Goal: Task Accomplishment & Management: Manage account settings

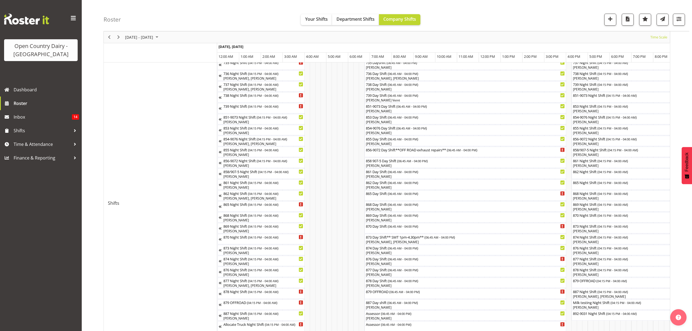
scroll to position [0, 2616]
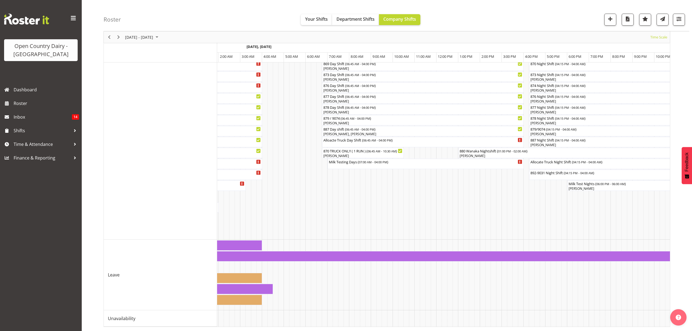
scroll to position [0, 3209]
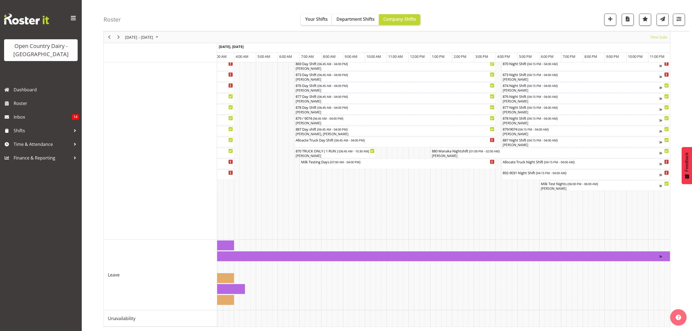
click at [155, 32] on div "[DATE] - [DATE]" at bounding box center [142, 36] width 38 height 11
click at [148, 79] on span "10" at bounding box center [148, 79] width 8 height 8
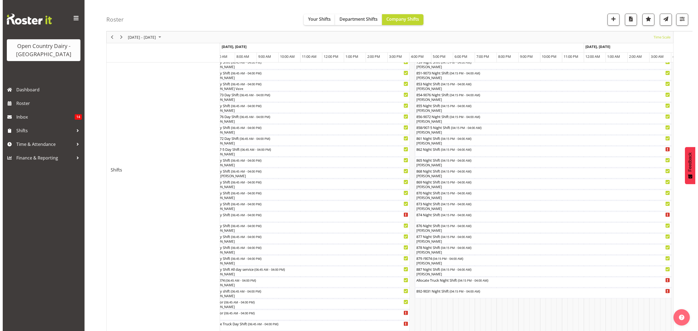
scroll to position [135, 0]
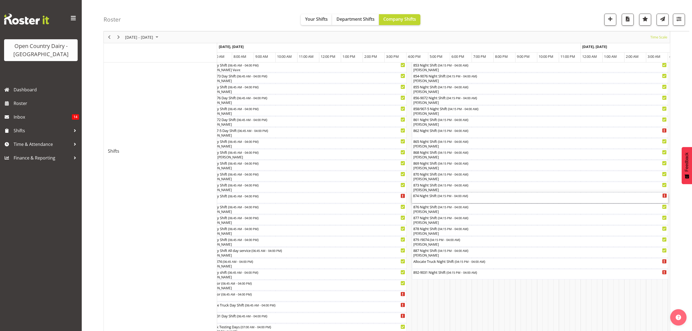
click at [470, 199] on div "874 Night Shift ( 04:15 PM - 04:00 AM )" at bounding box center [540, 198] width 254 height 10
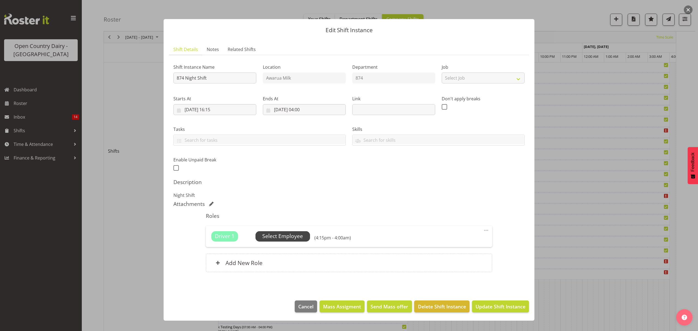
click at [283, 235] on span "Select Employee" at bounding box center [282, 236] width 41 height 8
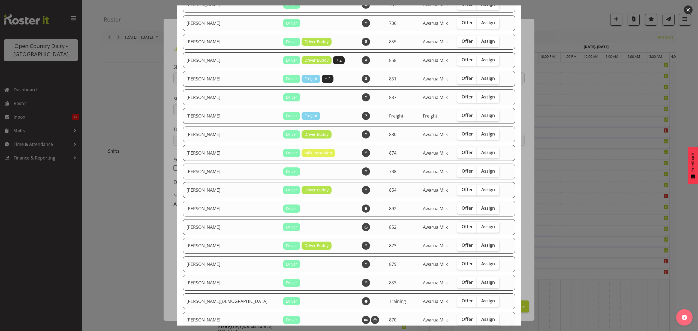
scroll to position [436, 0]
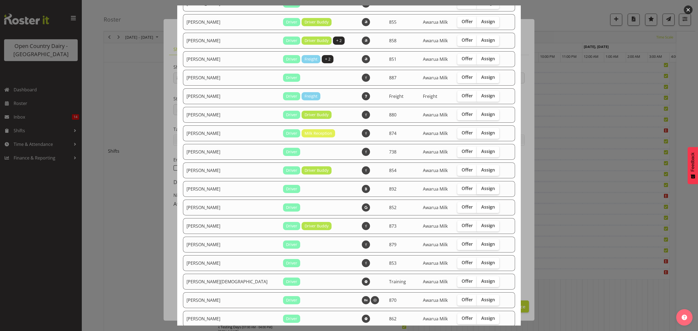
click at [481, 191] on span "Assign" at bounding box center [488, 188] width 14 height 5
click at [477, 190] on input "Assign" at bounding box center [479, 189] width 4 height 4
checkbox input "true"
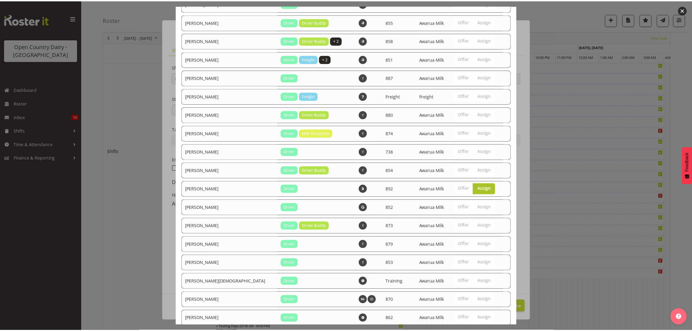
scroll to position [496, 0]
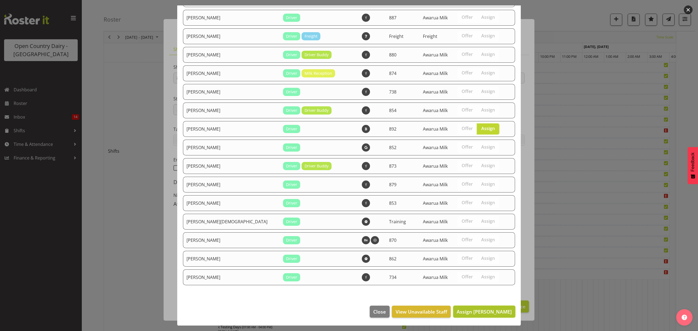
click at [485, 309] on span "Assign Reece Calvert" at bounding box center [483, 311] width 55 height 7
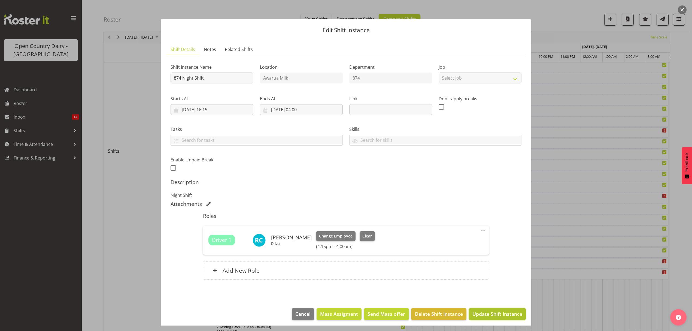
click at [506, 312] on span "Update Shift Instance" at bounding box center [497, 313] width 50 height 7
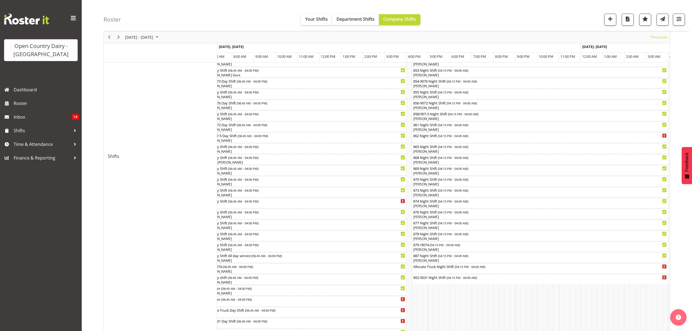
scroll to position [145, 0]
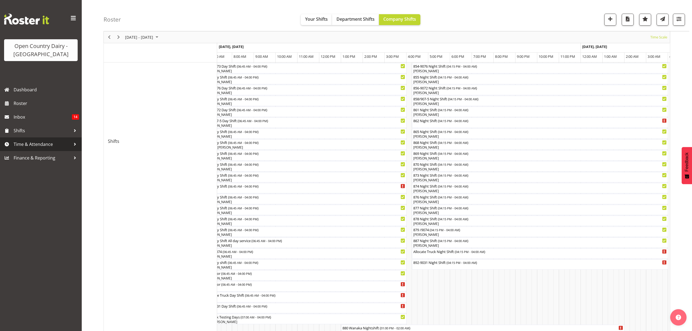
click at [51, 144] on span "Time & Attendance" at bounding box center [42, 144] width 57 height 8
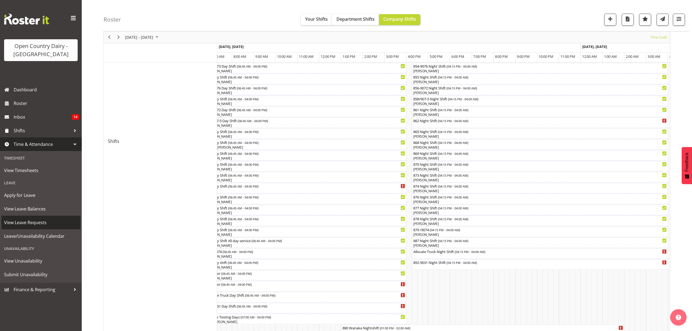
click at [47, 226] on span "View Leave Requests" at bounding box center [41, 222] width 74 height 8
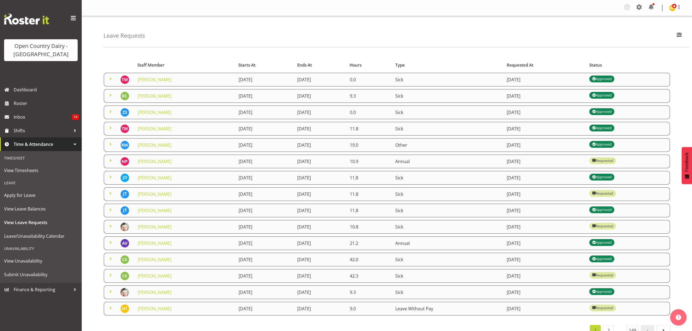
click at [110, 243] on span at bounding box center [110, 242] width 7 height 7
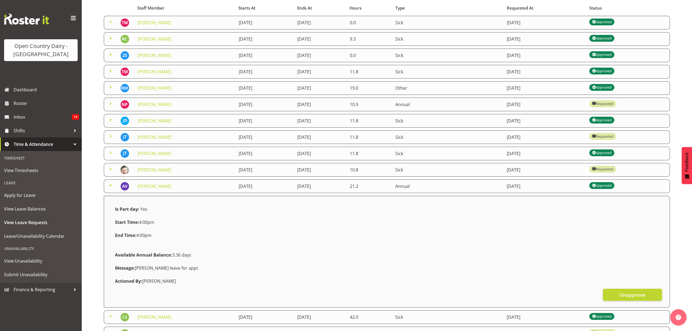
scroll to position [72, 0]
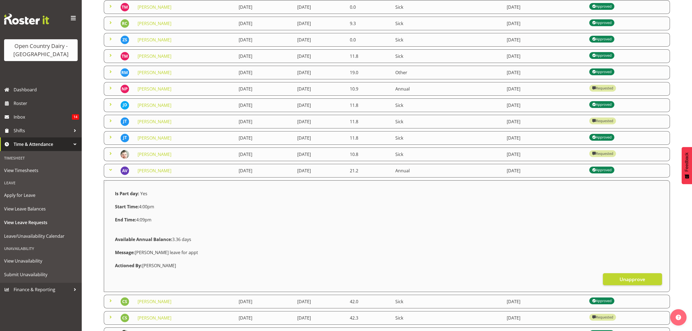
click at [111, 169] on span at bounding box center [110, 169] width 7 height 7
click at [111, 169] on tbody "Trish Nicol 6th September 2025 7th September 2025 0.0 Sick 6th September 2025 A…" at bounding box center [387, 178] width 566 height 357
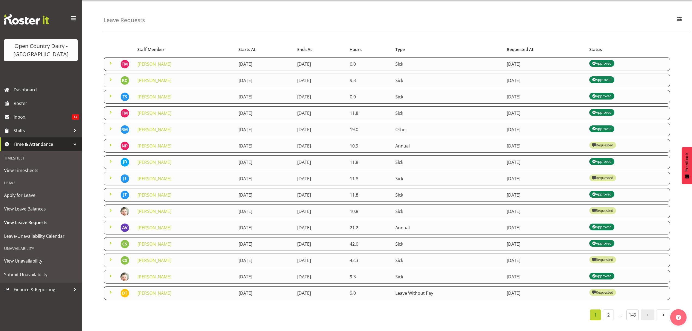
click at [111, 256] on span at bounding box center [110, 259] width 7 height 7
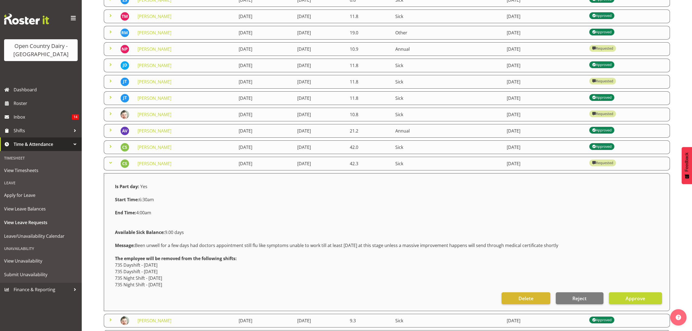
scroll to position [145, 0]
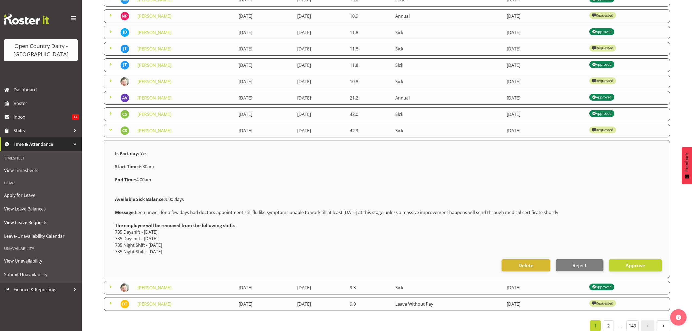
click at [109, 112] on span at bounding box center [110, 113] width 7 height 7
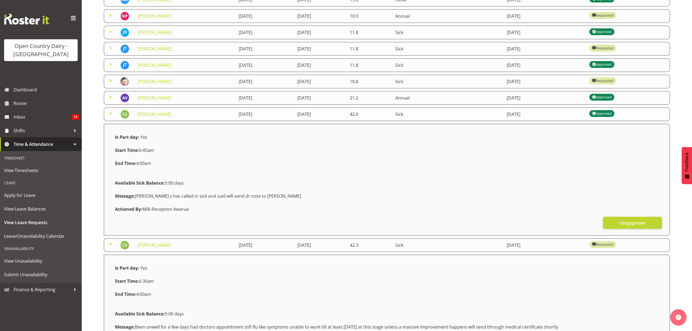
click at [109, 112] on span at bounding box center [110, 113] width 7 height 7
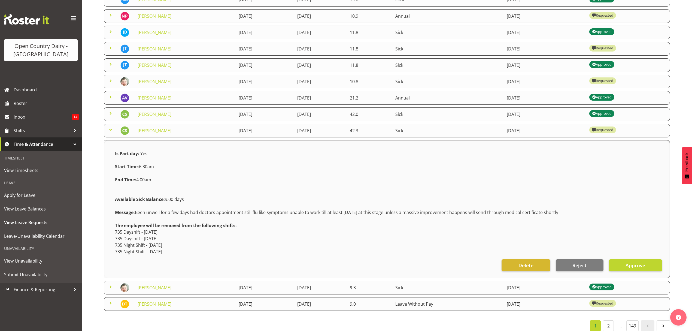
click at [111, 129] on span at bounding box center [110, 129] width 7 height 7
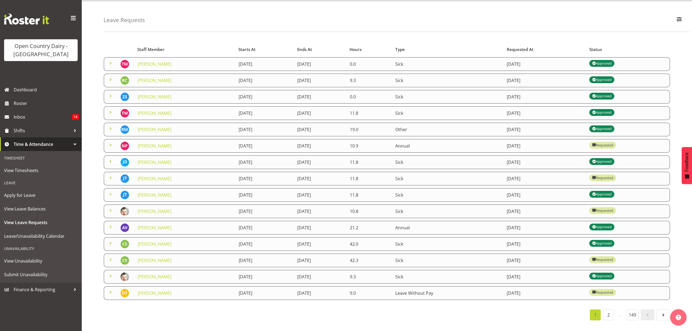
scroll to position [21, 0]
click at [111, 272] on span at bounding box center [110, 275] width 7 height 7
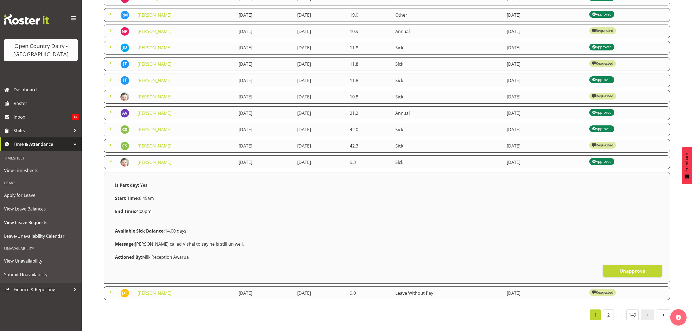
click at [110, 158] on span at bounding box center [110, 161] width 7 height 7
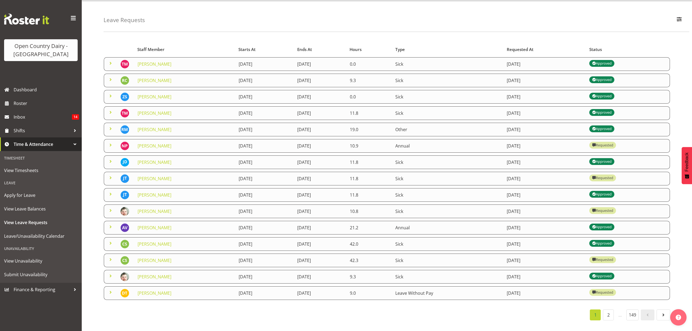
click at [112, 289] on span at bounding box center [110, 292] width 7 height 7
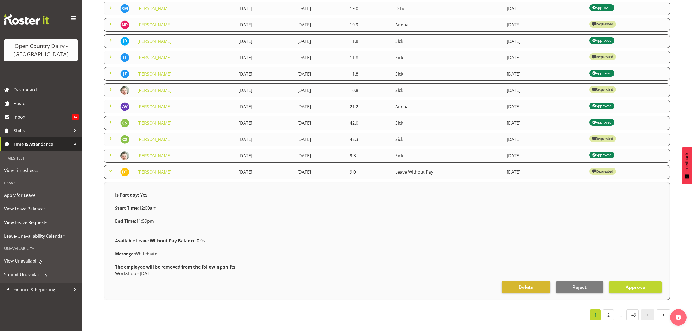
click at [111, 168] on span at bounding box center [110, 171] width 7 height 7
click at [111, 165] on table "Staff Member Starts At Ends At Hours Type Requested At Status Trish Nicol 6th S…" at bounding box center [387, 111] width 567 height 383
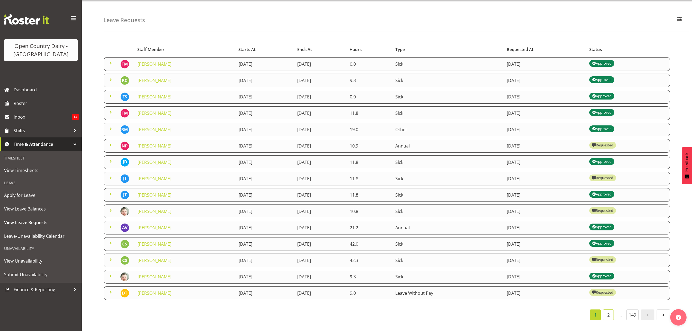
click at [608, 310] on link "2" at bounding box center [608, 314] width 11 height 11
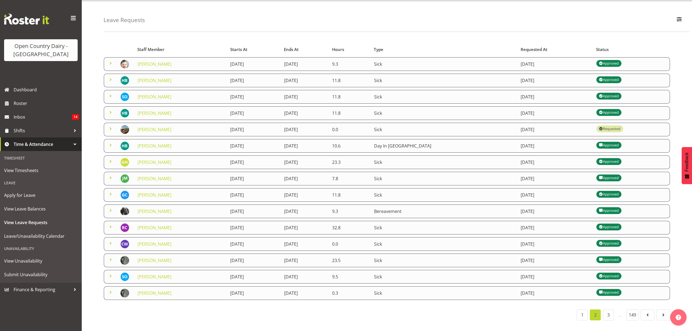
click at [112, 223] on span at bounding box center [110, 226] width 7 height 7
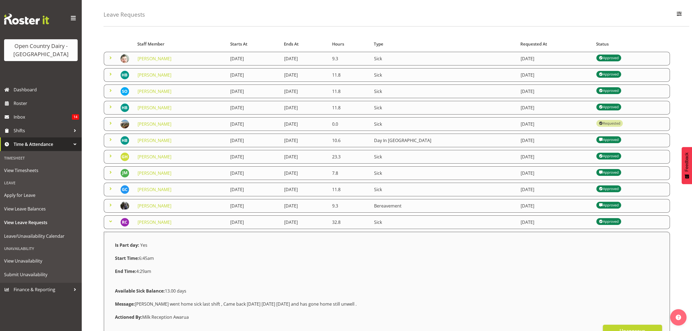
click at [112, 220] on span at bounding box center [110, 221] width 7 height 7
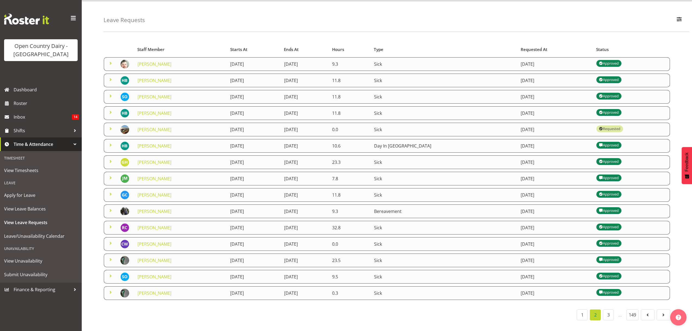
click at [110, 191] on span at bounding box center [110, 194] width 7 height 7
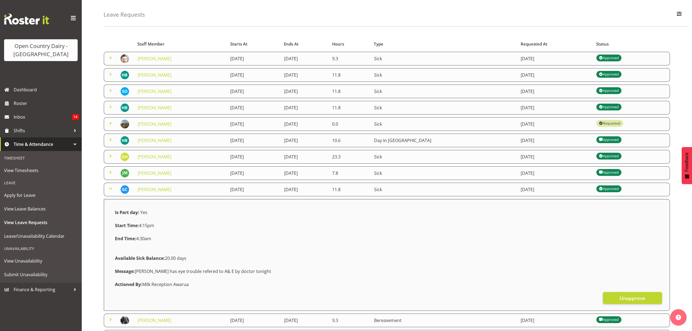
click at [110, 189] on span at bounding box center [110, 188] width 7 height 7
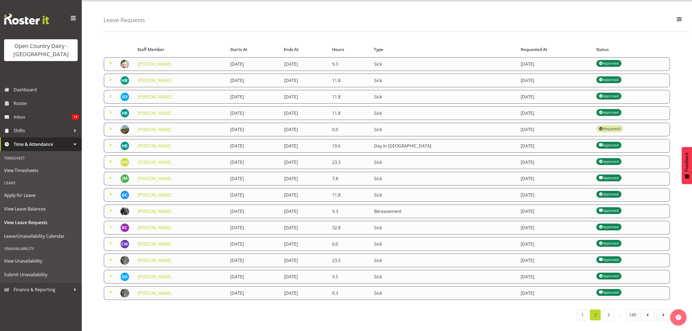
click at [110, 191] on span at bounding box center [110, 194] width 7 height 7
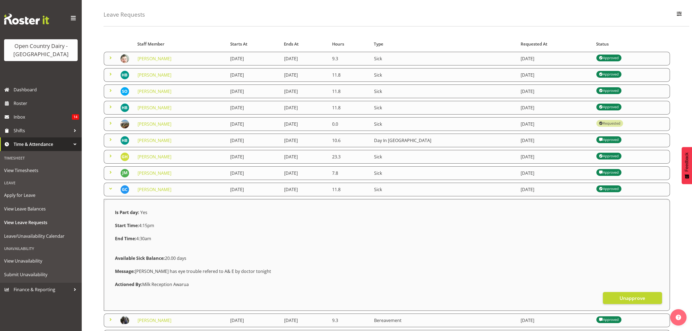
click at [110, 189] on span at bounding box center [110, 188] width 7 height 7
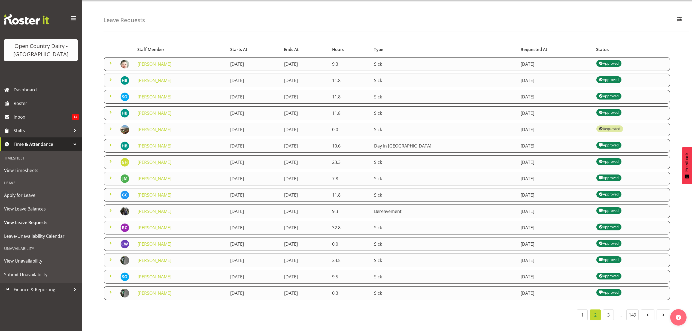
click at [110, 174] on span at bounding box center [110, 177] width 7 height 7
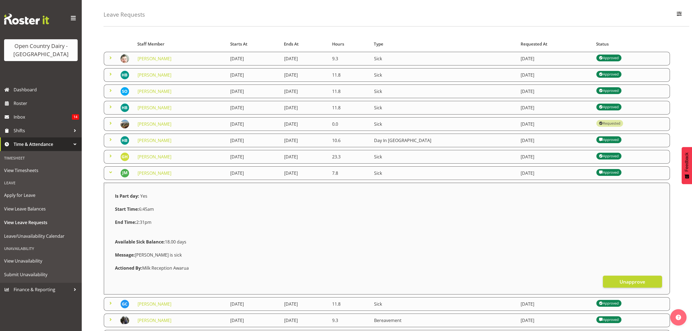
click at [110, 171] on span at bounding box center [110, 172] width 7 height 7
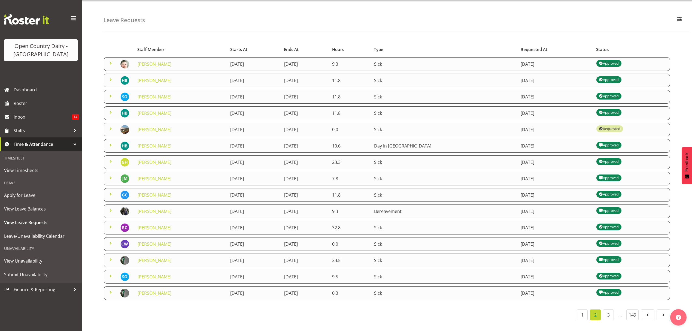
click at [110, 240] on span at bounding box center [110, 243] width 7 height 7
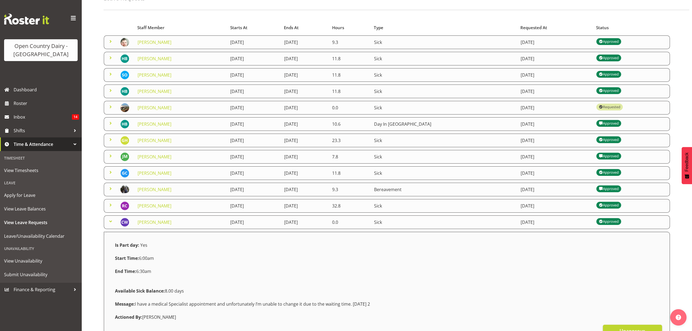
scroll to position [57, 0]
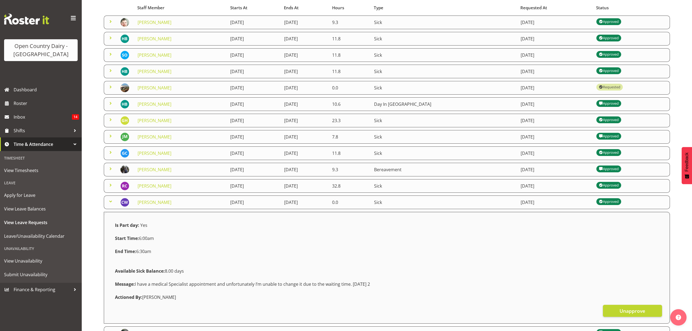
click at [110, 201] on span at bounding box center [110, 201] width 7 height 7
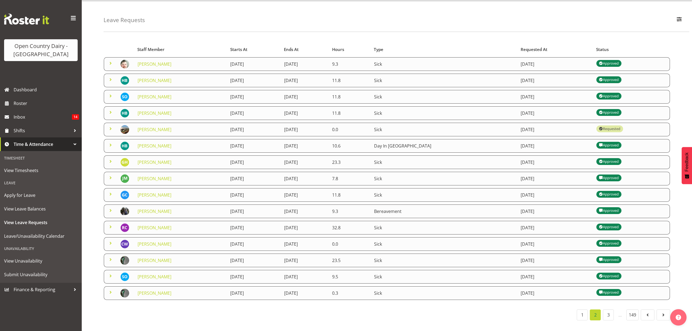
click at [110, 272] on span at bounding box center [110, 275] width 7 height 7
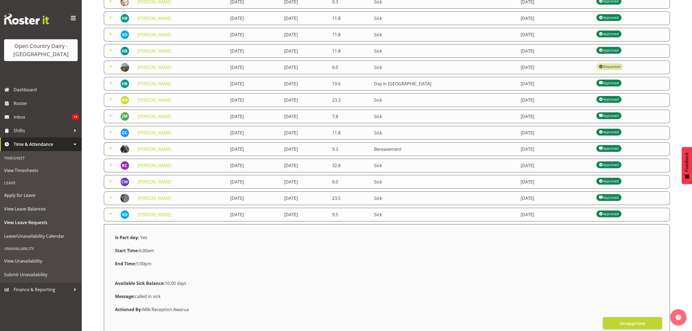
scroll to position [94, 0]
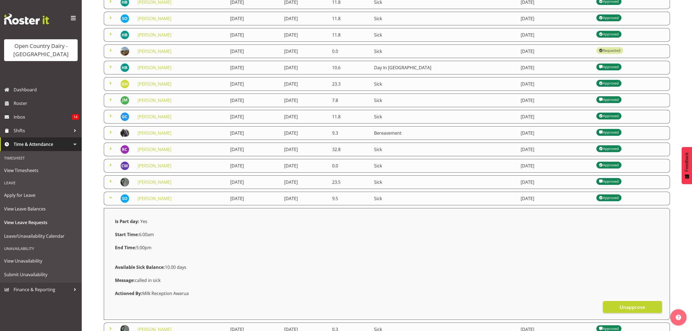
click at [111, 198] on span at bounding box center [110, 197] width 7 height 7
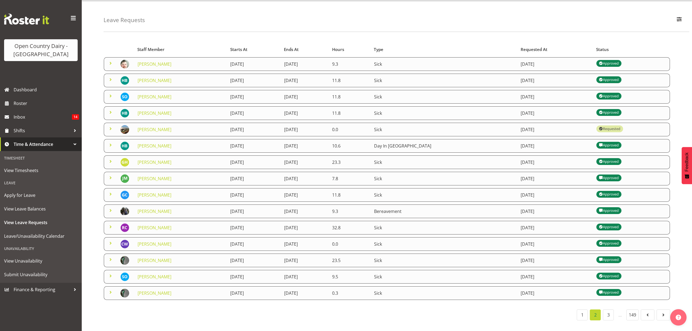
click at [108, 93] on span at bounding box center [110, 96] width 7 height 7
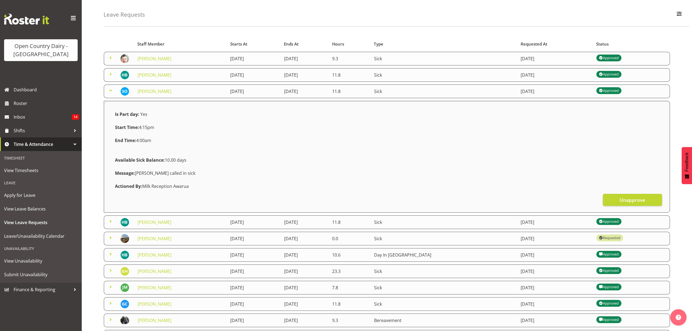
click at [110, 89] on span at bounding box center [110, 90] width 7 height 7
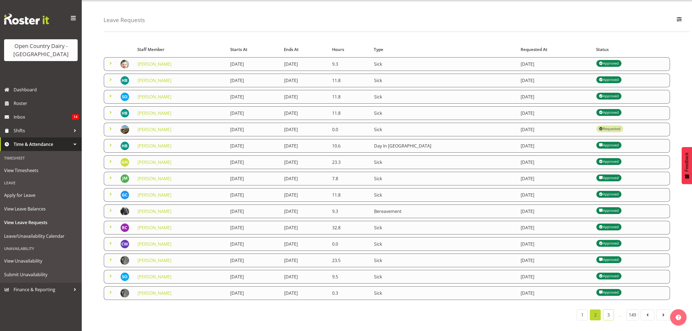
click at [606, 309] on link "3" at bounding box center [608, 314] width 11 height 11
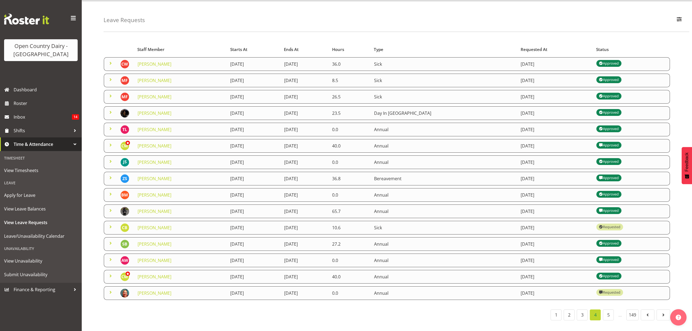
click at [110, 240] on span at bounding box center [110, 243] width 7 height 7
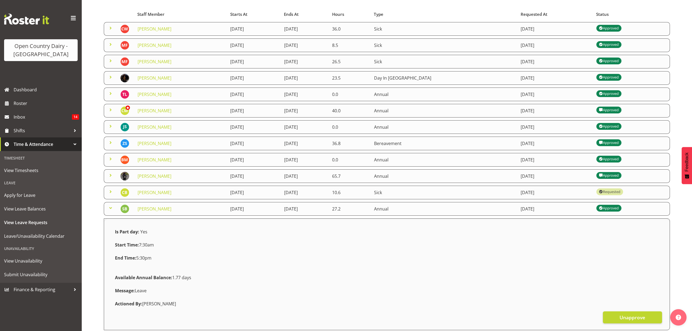
scroll to position [94, 0]
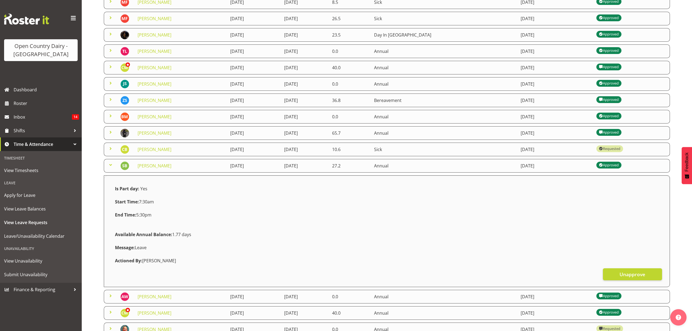
click at [108, 166] on span at bounding box center [110, 165] width 7 height 7
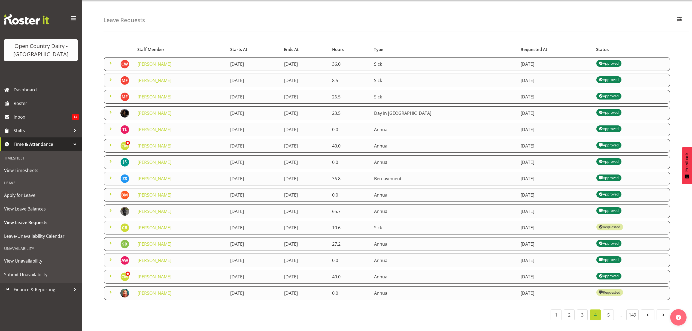
scroll to position [21, 0]
click at [111, 272] on span at bounding box center [110, 275] width 7 height 7
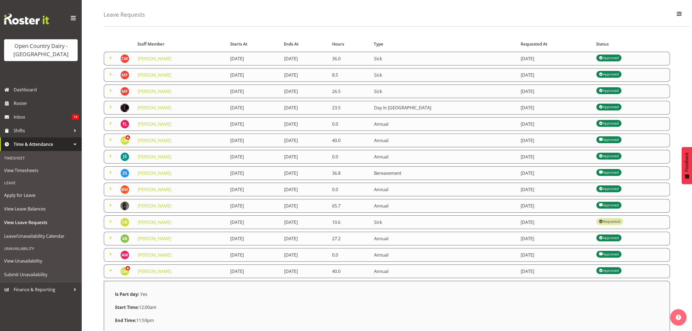
scroll to position [94, 0]
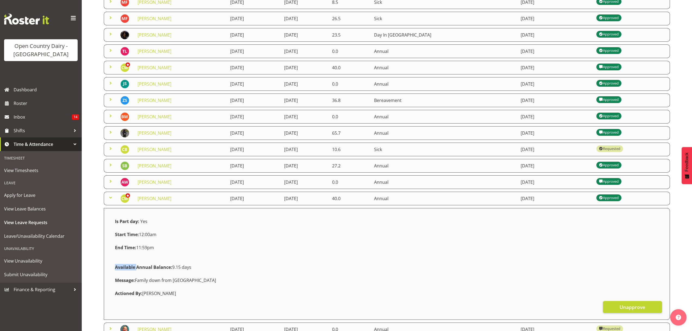
click at [111, 197] on span at bounding box center [110, 197] width 7 height 7
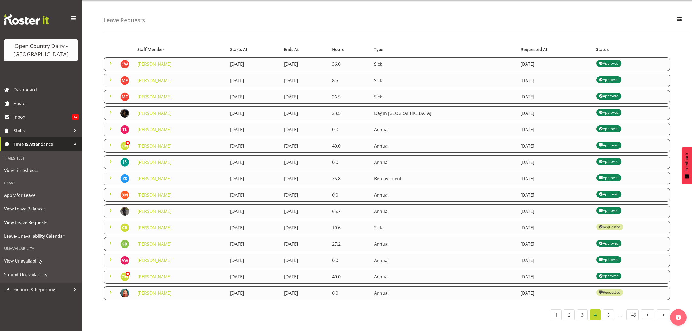
click at [111, 197] on table "Staff Member Starts At Ends At Hours Type Requested At Status Clare Welland 12t…" at bounding box center [387, 172] width 567 height 262
click at [110, 109] on span at bounding box center [110, 112] width 7 height 7
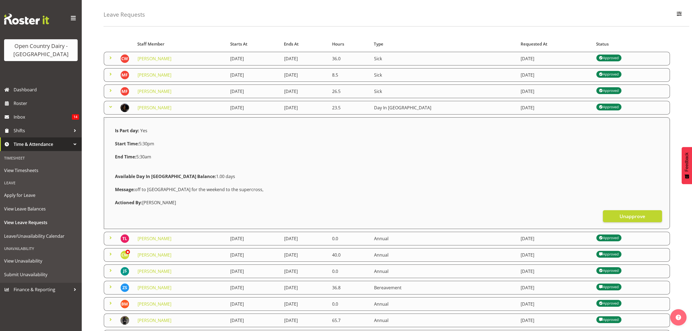
scroll to position [94, 0]
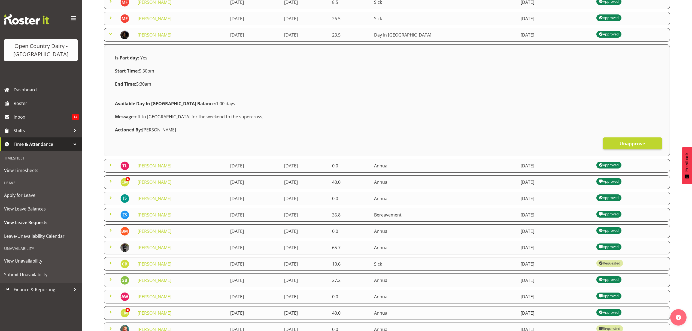
click at [112, 34] on span at bounding box center [110, 34] width 7 height 7
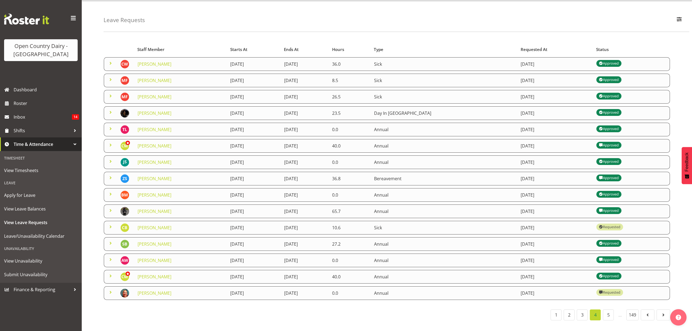
scroll to position [21, 0]
click at [112, 191] on span at bounding box center [110, 194] width 7 height 7
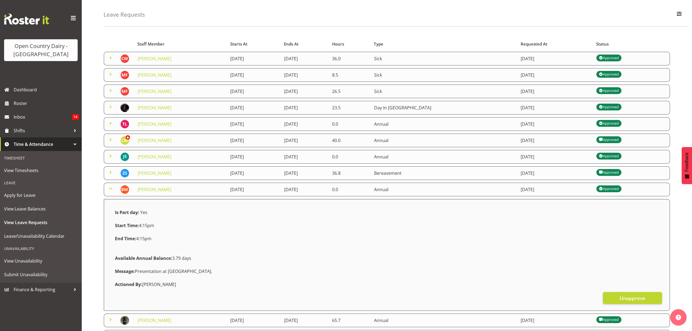
scroll to position [94, 0]
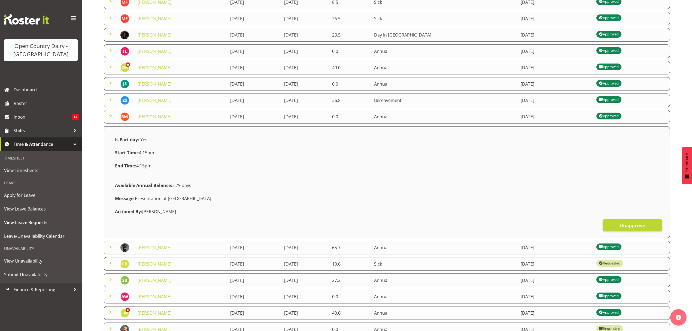
click at [109, 116] on span at bounding box center [110, 116] width 7 height 7
click at [109, 116] on table "Staff Member Starts At Ends At Hours Type Requested At Status Clare Welland 12t…" at bounding box center [387, 151] width 567 height 376
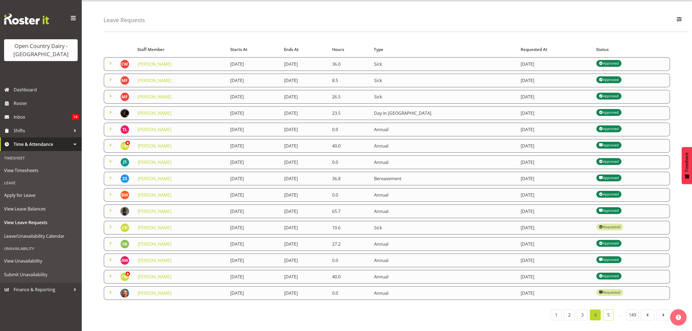
click at [609, 309] on link "5" at bounding box center [608, 314] width 11 height 11
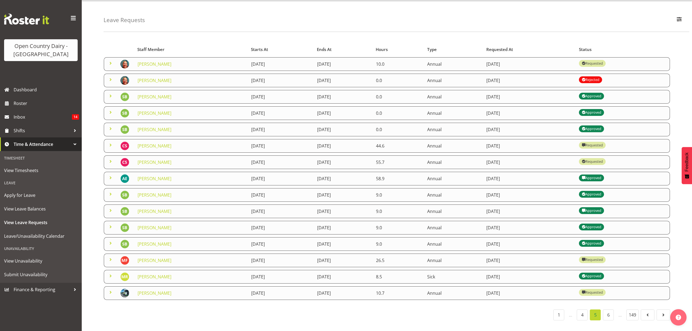
click at [110, 93] on span at bounding box center [110, 96] width 7 height 7
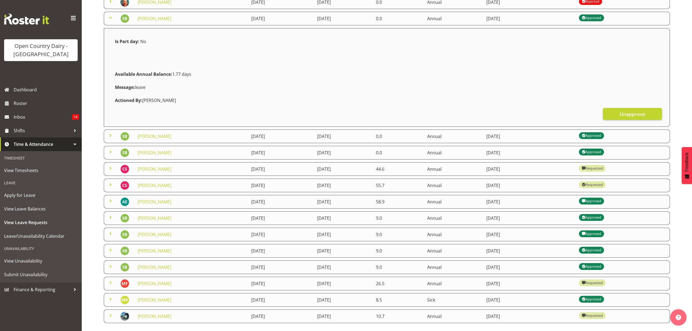
scroll to position [122, 0]
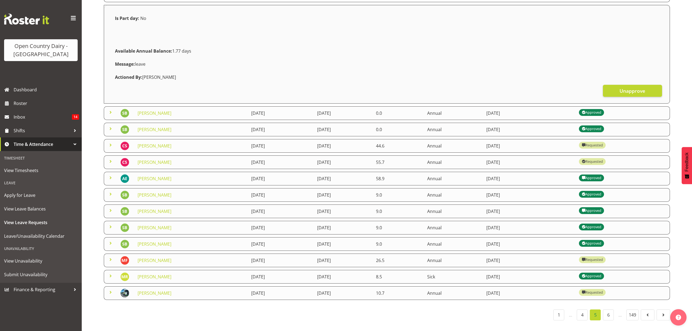
click at [110, 272] on span at bounding box center [110, 275] width 7 height 7
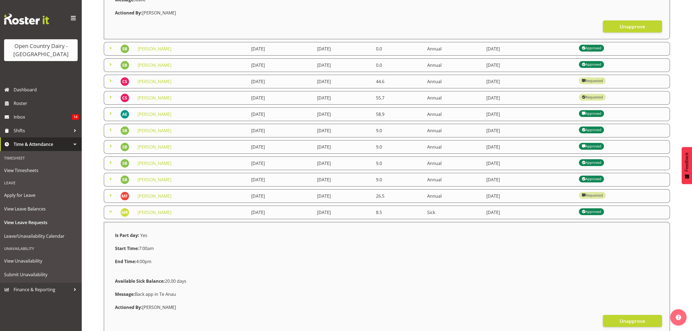
scroll to position [195, 0]
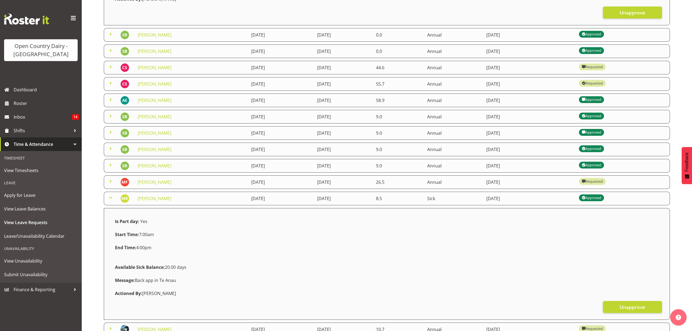
click at [111, 166] on span at bounding box center [110, 165] width 7 height 7
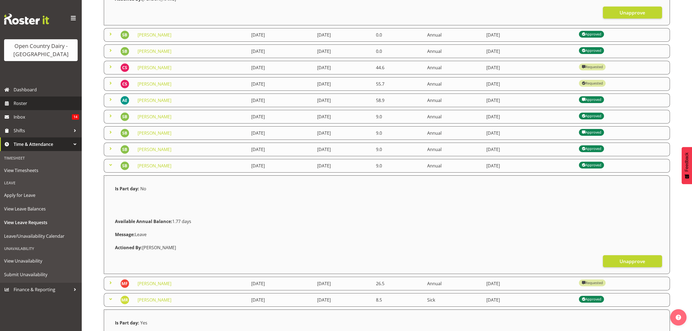
click at [24, 102] on span "Roster" at bounding box center [46, 103] width 65 height 8
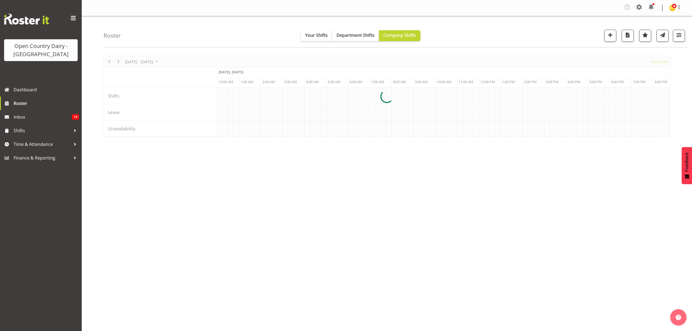
scroll to position [0, 2616]
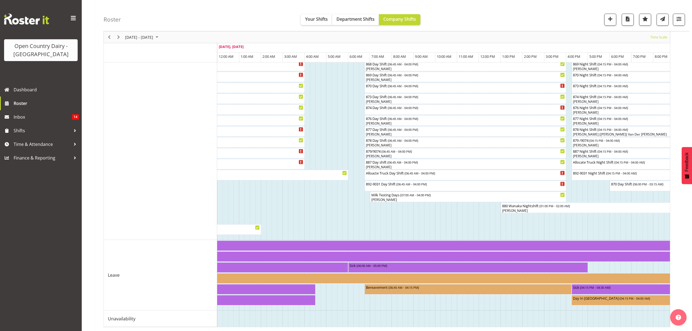
scroll to position [230, 0]
click at [681, 23] on button "button" at bounding box center [679, 20] width 12 height 12
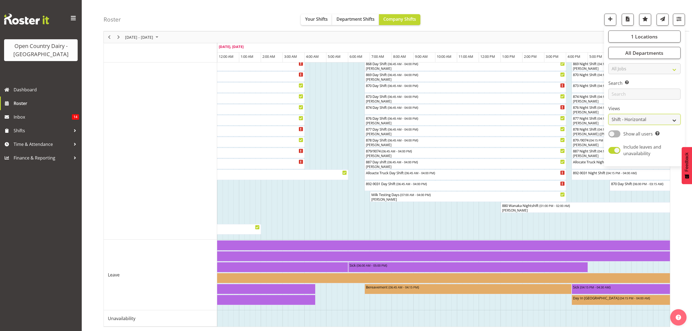
click at [638, 122] on select "Staff Role Shift - Horizontal Shift - Vertical Staff - Location" at bounding box center [644, 119] width 72 height 11
click at [608, 125] on select "Staff Role Shift - Horizontal Shift - Vertical Staff - Location" at bounding box center [644, 119] width 72 height 11
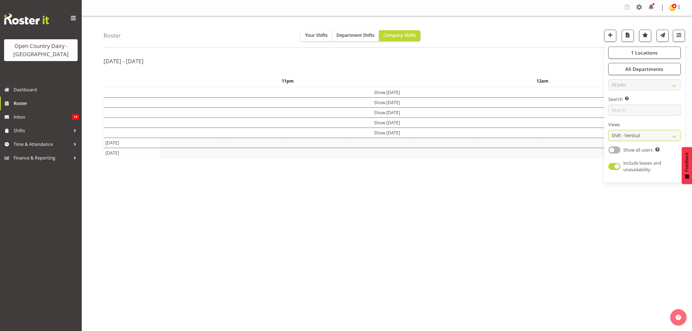
scroll to position [0, 0]
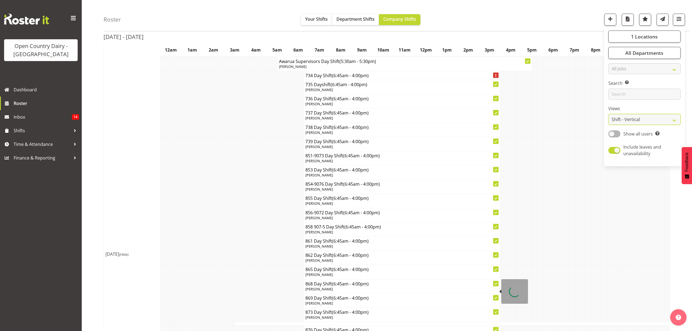
scroll to position [2133, 0]
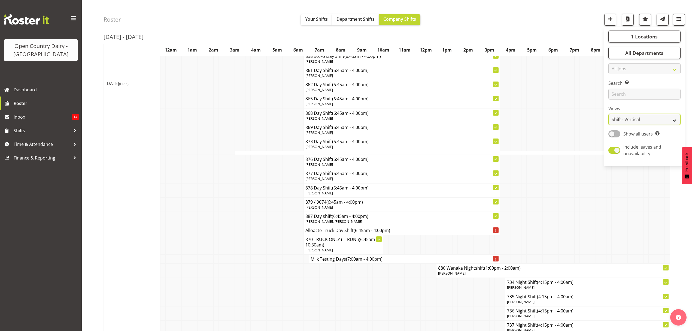
click at [647, 122] on select "Staff Role Shift - Horizontal Shift - Vertical Staff - Location" at bounding box center [644, 119] width 72 height 11
select select "shiftH"
click at [608, 125] on select "Staff Role Shift - Horizontal Shift - Vertical Staff - Location" at bounding box center [644, 119] width 72 height 11
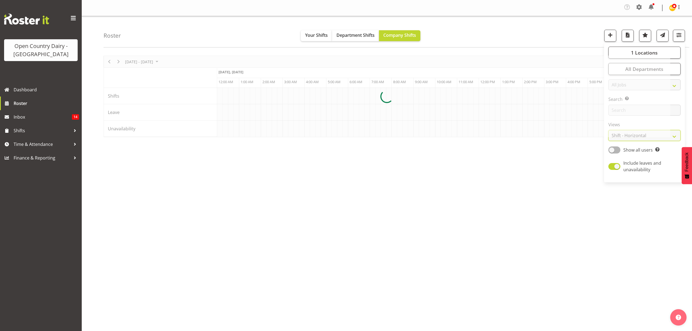
scroll to position [0, 2616]
